Goal: Transaction & Acquisition: Purchase product/service

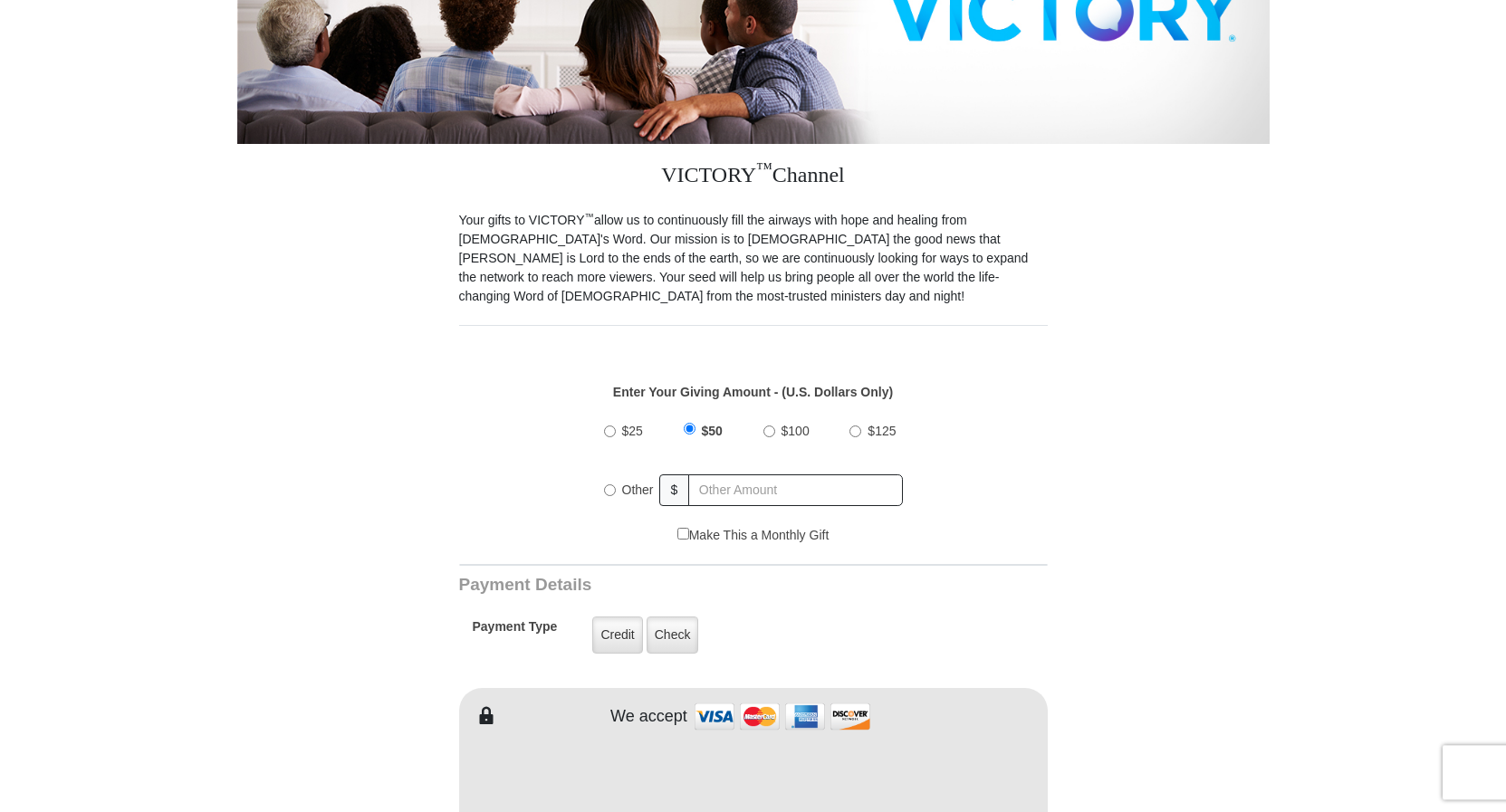
scroll to position [370, 0]
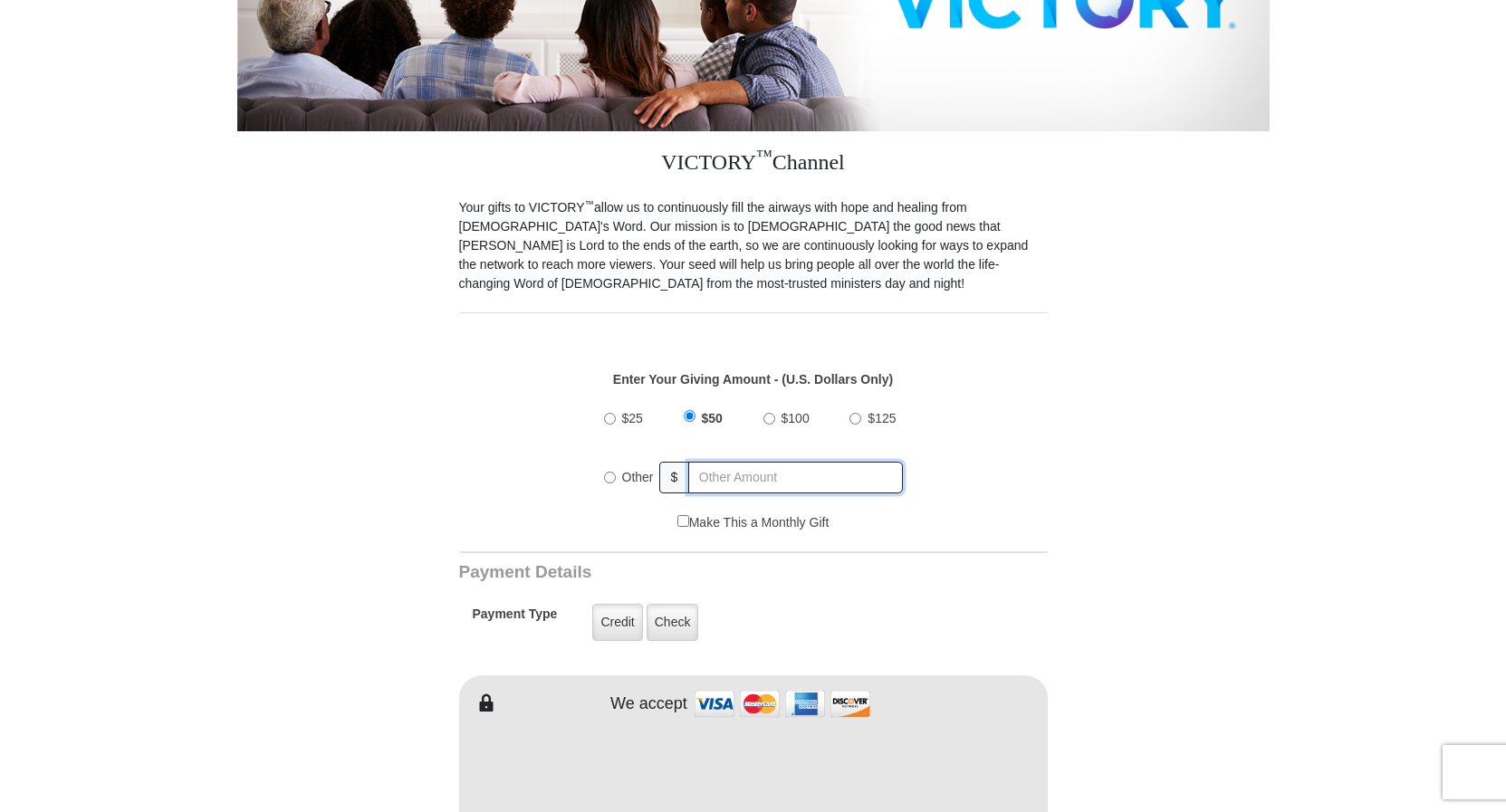
radio input "true"
click at [758, 462] on input "text" at bounding box center [797, 478] width 212 height 32
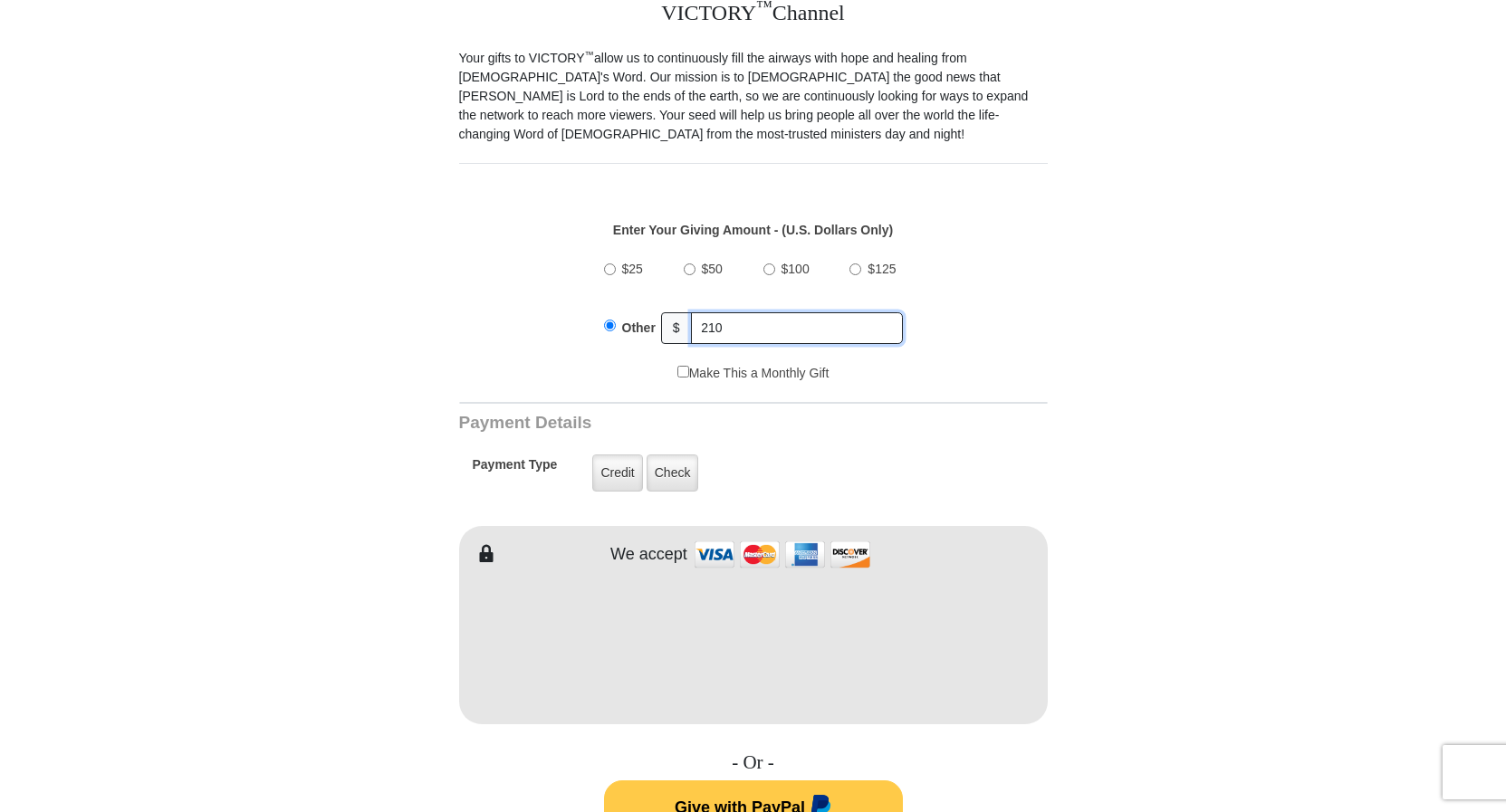
scroll to position [554, 0]
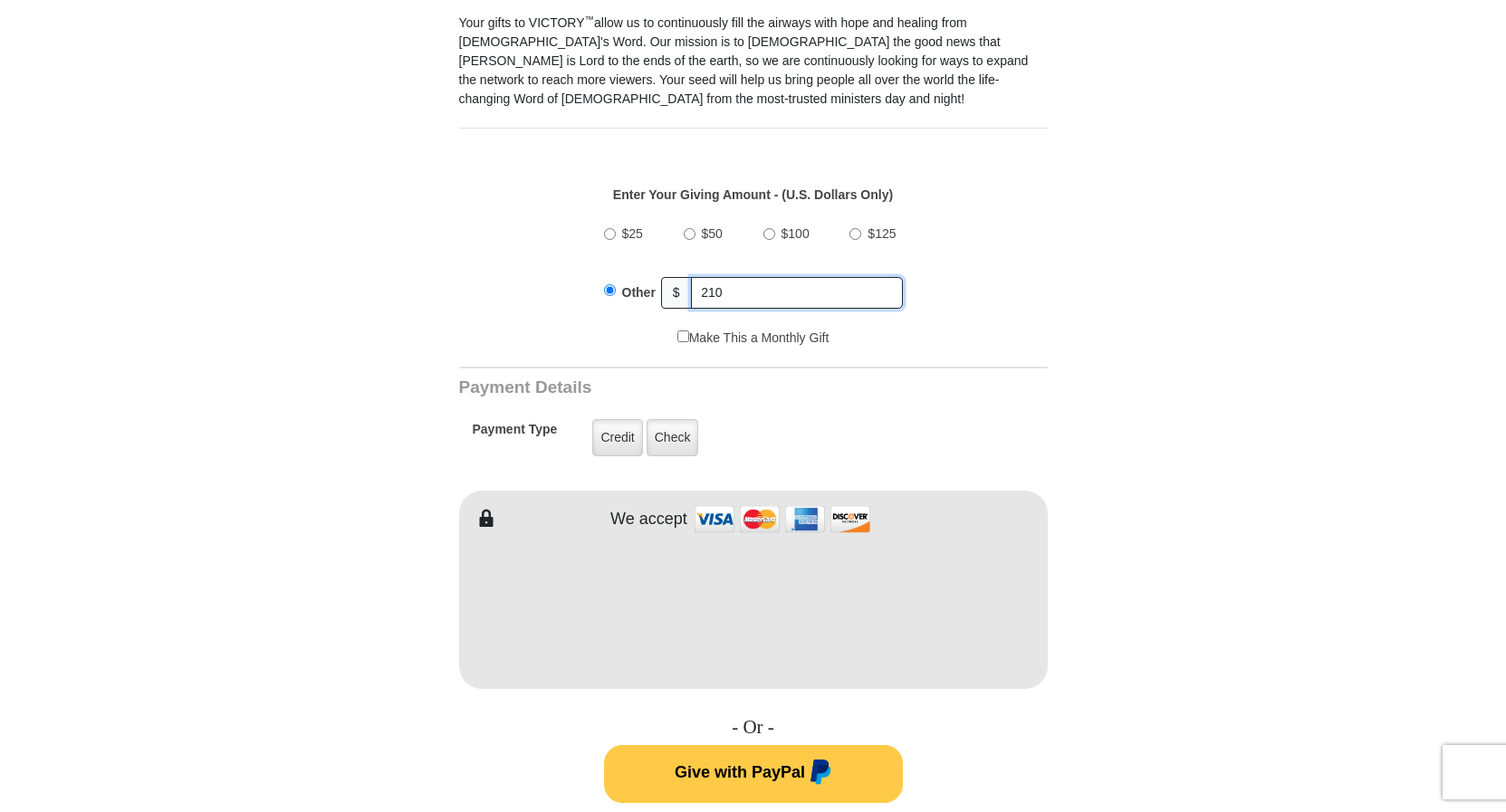
type input "210"
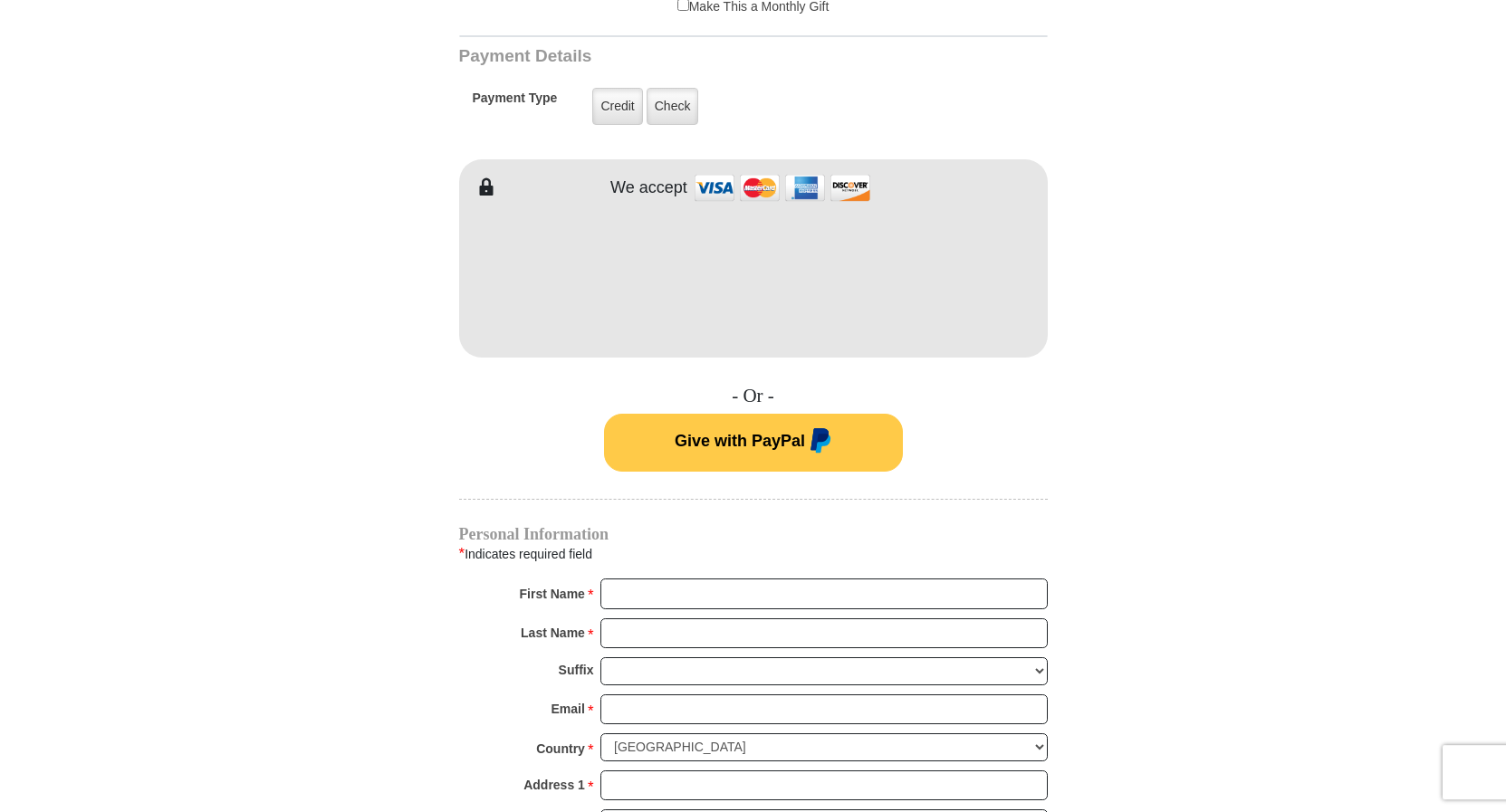
scroll to position [924, 0]
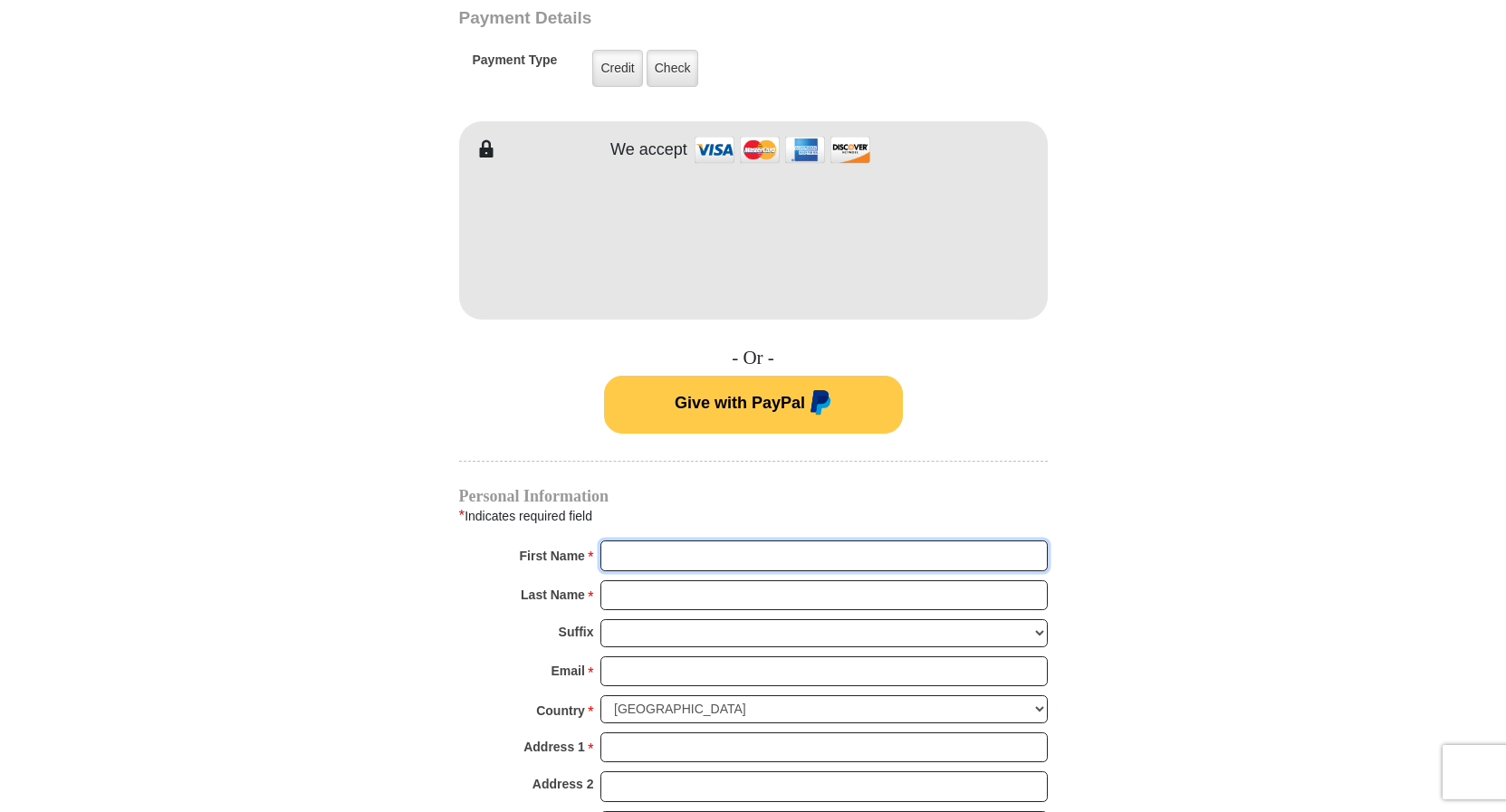
click at [685, 540] on input "First Name *" at bounding box center [824, 556] width 448 height 31
type input "[PERSON_NAME]"
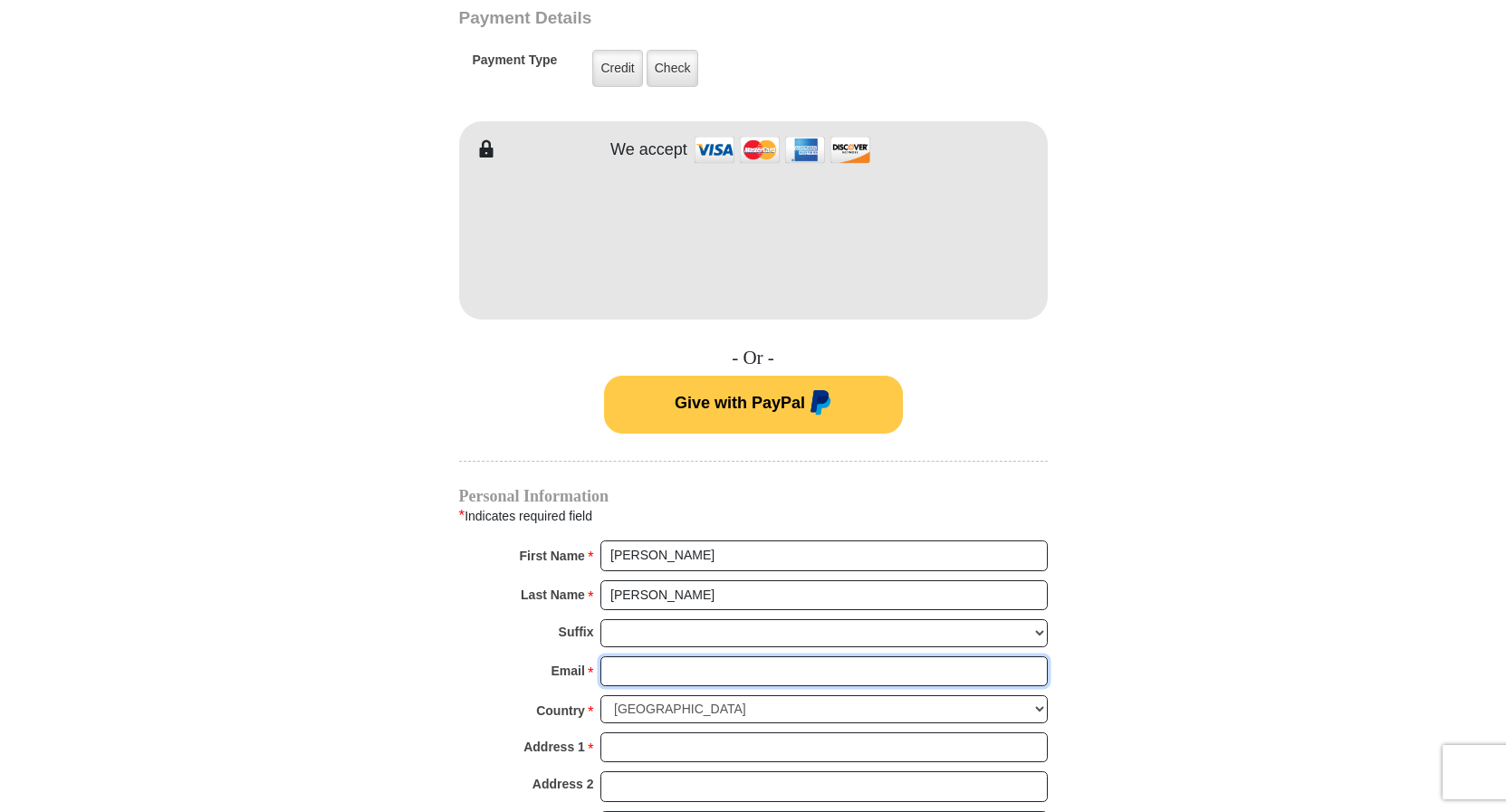
type input "[EMAIL_ADDRESS][DOMAIN_NAME]"
type input "213 suburban Dr"
type input "[PERSON_NAME]"
select select "MT"
type input "59101"
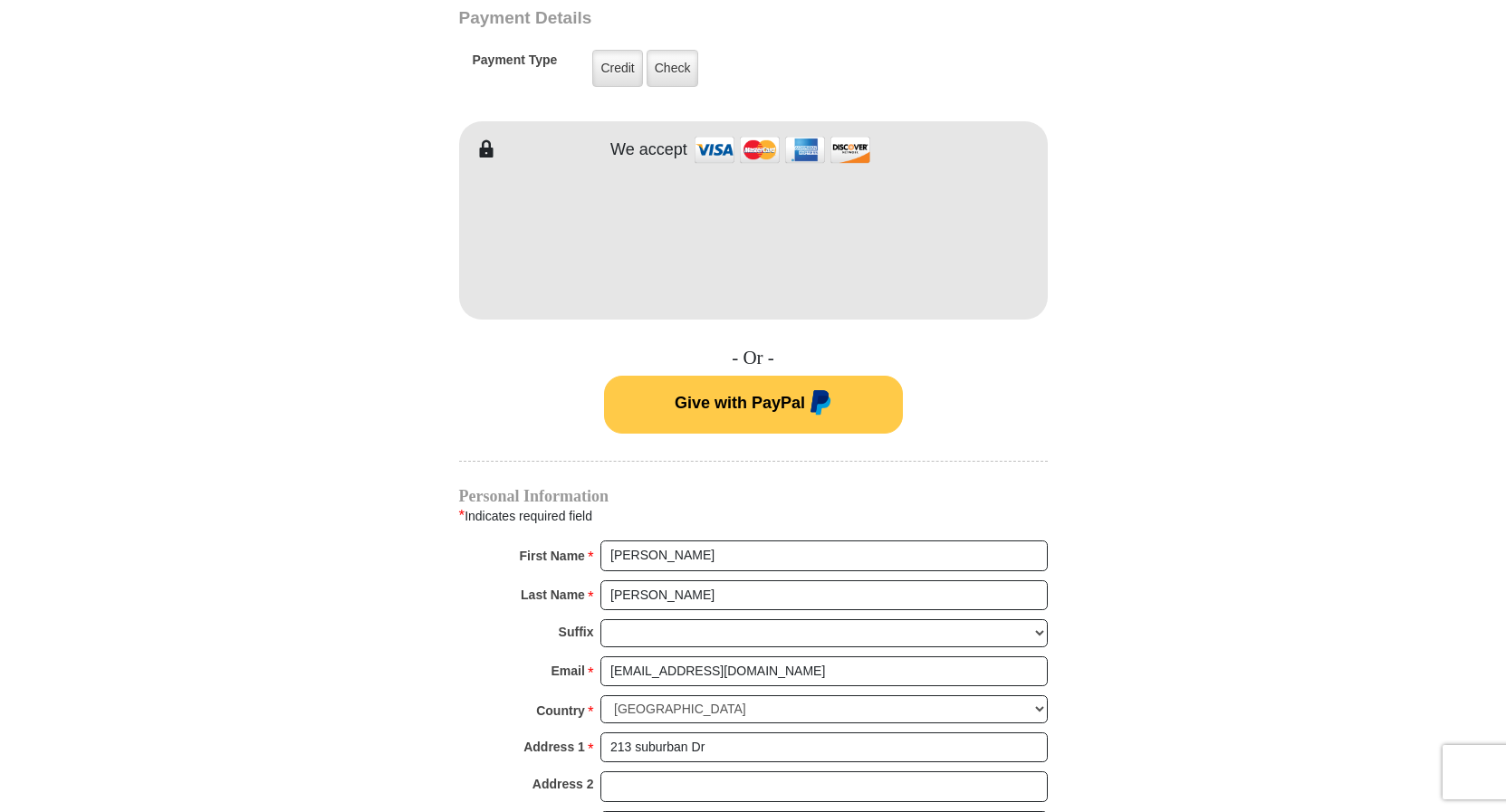
type input "4062810636"
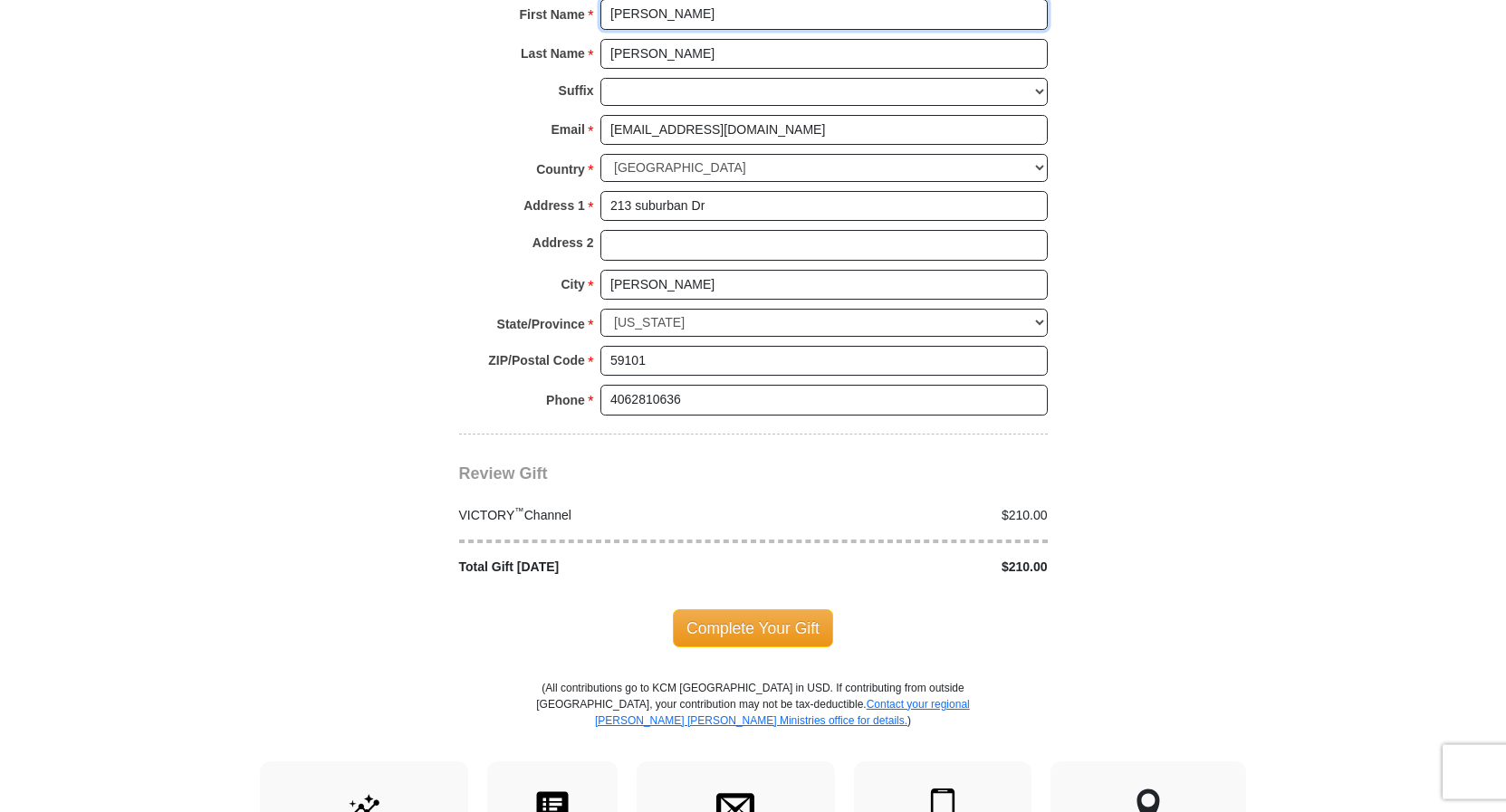
scroll to position [1478, 0]
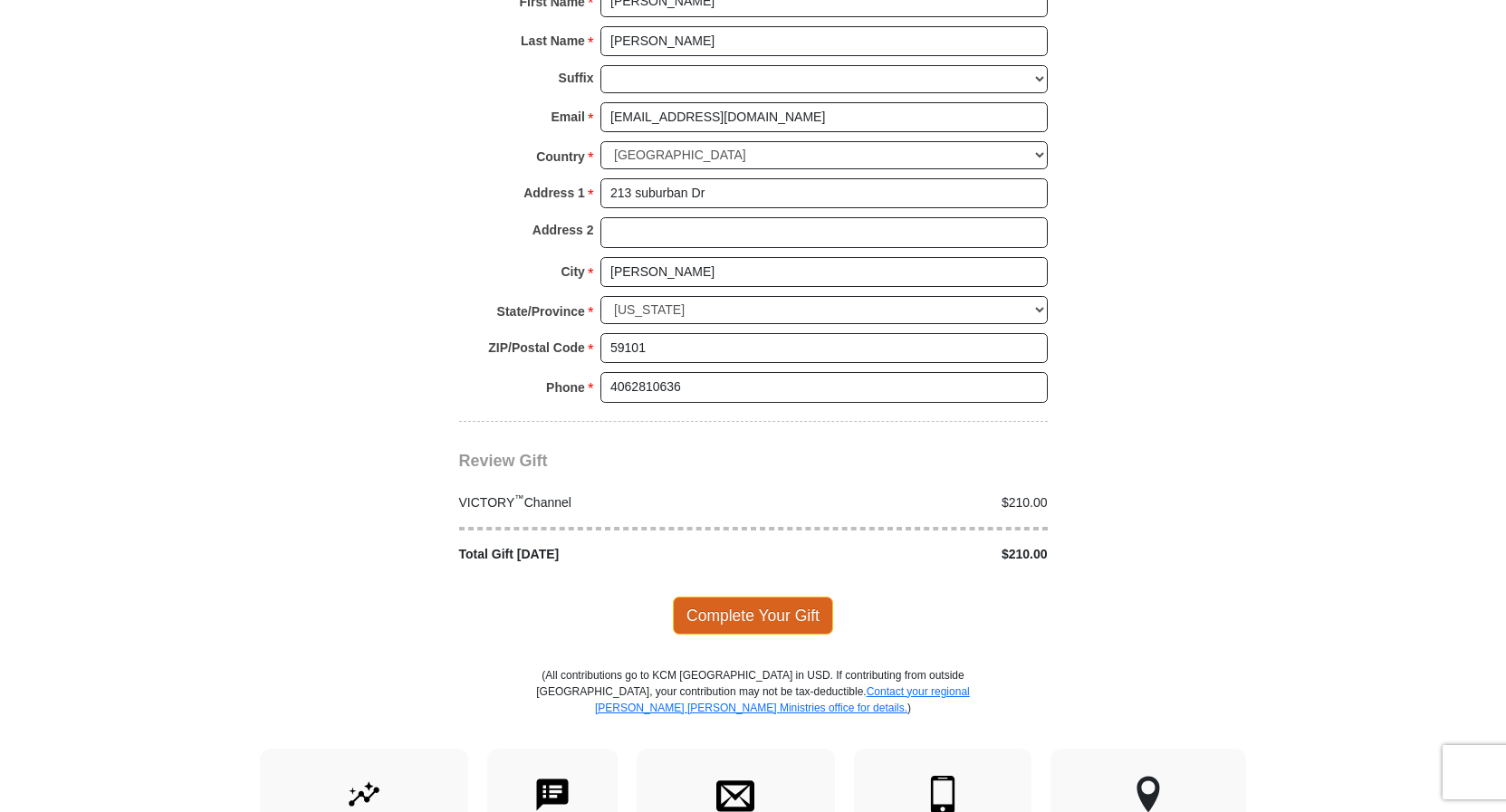
click at [725, 597] on span "Complete Your Gift" at bounding box center [753, 616] width 160 height 38
